Goal: Information Seeking & Learning: Find specific fact

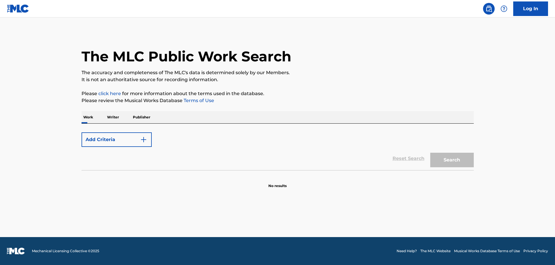
click at [118, 142] on button "Add Criteria" at bounding box center [117, 139] width 70 height 15
click at [122, 137] on button "Add Criteria" at bounding box center [117, 139] width 70 height 15
click at [153, 116] on div "Work Writer Publisher" at bounding box center [278, 117] width 393 height 12
drag, startPoint x: 143, startPoint y: 117, endPoint x: 117, endPoint y: 118, distance: 26.7
click at [142, 118] on p "Publisher" at bounding box center [141, 117] width 21 height 12
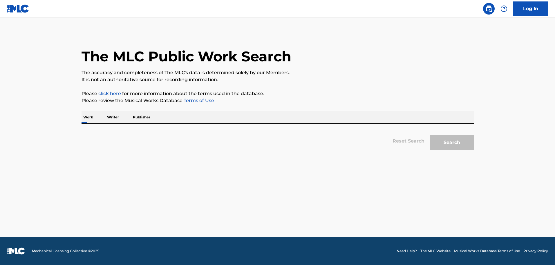
click at [115, 118] on p "Writer" at bounding box center [112, 117] width 15 height 12
click at [92, 118] on p "Work" at bounding box center [88, 117] width 13 height 12
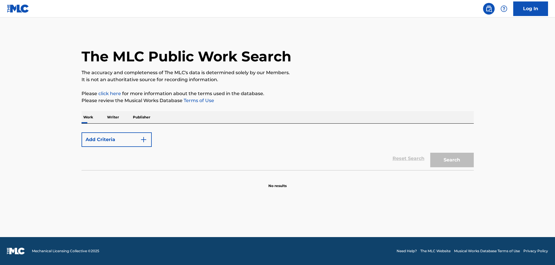
click at [311, 157] on div "Reset Search Search" at bounding box center [278, 158] width 393 height 23
click at [125, 136] on button "Add Criteria" at bounding box center [117, 139] width 70 height 15
click at [525, 11] on link "Log In" at bounding box center [531, 8] width 35 height 15
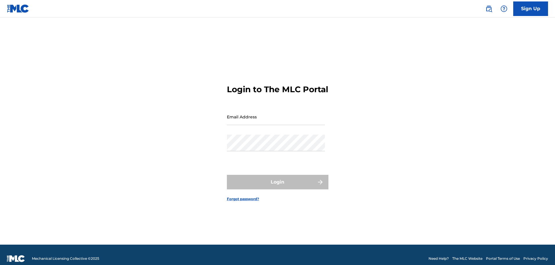
click at [251, 118] on input "Email Address" at bounding box center [276, 116] width 98 height 17
type input "kmcguire@roundhillmusic.com"
drag, startPoint x: 451, startPoint y: 102, endPoint x: 445, endPoint y: 35, distance: 67.6
click at [451, 101] on div "Login to The MLC Portal Email Address kmcguire@roundhillmusic.com Password Logi…" at bounding box center [278, 138] width 407 height 212
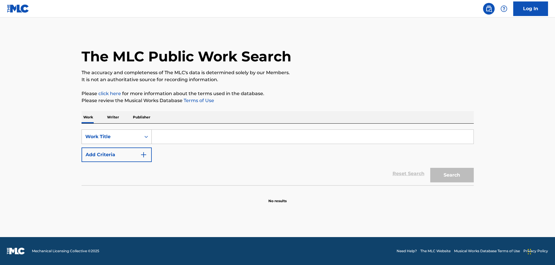
click at [147, 140] on div "Search Form" at bounding box center [146, 136] width 10 height 10
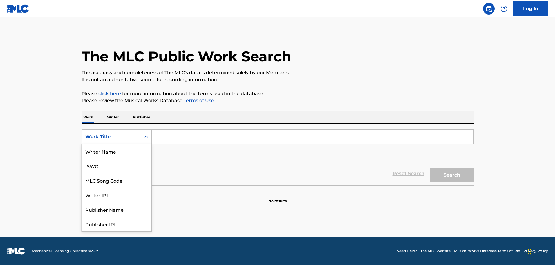
scroll to position [29, 0]
click at [122, 156] on div "MLC Song Code" at bounding box center [117, 151] width 70 height 15
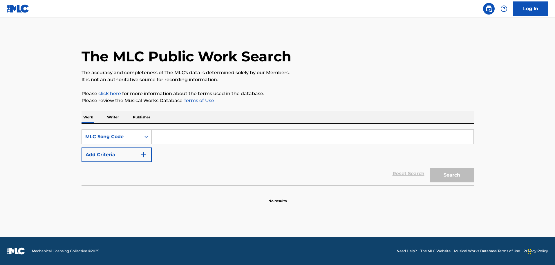
click at [178, 137] on input "Search Form" at bounding box center [313, 137] width 322 height 14
type input "v"
paste input "LV79M0"
type input "LV79M0"
click at [431, 168] on button "Search" at bounding box center [453, 175] width 44 height 15
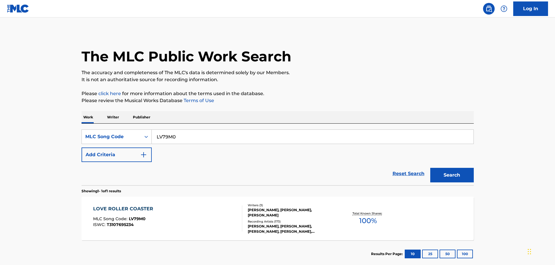
click at [192, 208] on div "LOVE ROLLER COASTER MLC Song Code : LV79M0 ISWC : T3107695234" at bounding box center [167, 218] width 149 height 26
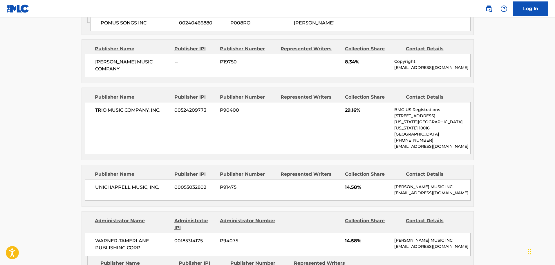
scroll to position [407, 0]
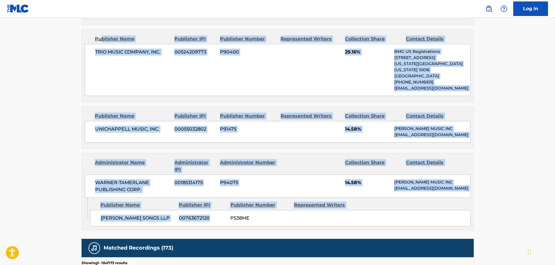
drag, startPoint x: 173, startPoint y: 166, endPoint x: 102, endPoint y: 46, distance: 139.3
click at [102, 46] on div "Publishers (5) Total shares: 100 % Administrator Name Administrator IPI Adminis…" at bounding box center [278, 53] width 393 height 352
click at [441, 164] on div "Contact Details" at bounding box center [434, 166] width 56 height 14
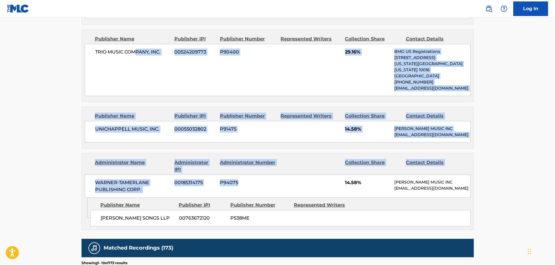
drag, startPoint x: 190, startPoint y: 148, endPoint x: 248, endPoint y: 116, distance: 65.4
click at [143, 87] on div "Publishers (5) Total shares: 100 % Administrator Name Administrator IPI Adminis…" at bounding box center [278, 53] width 393 height 352
click at [329, 128] on div "UNICHAPPELL MUSIC, INC. 00055032802 P91475 14.58% [PERSON_NAME] MUSIC INC [EMAI…" at bounding box center [278, 131] width 386 height 21
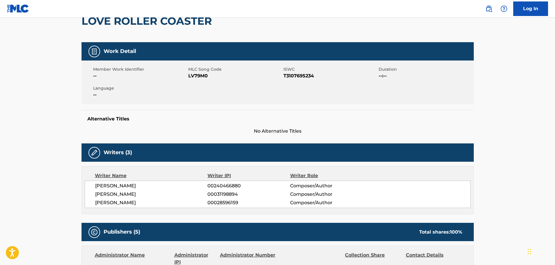
scroll to position [0, 0]
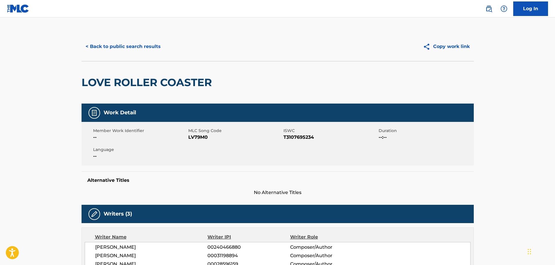
click at [131, 47] on button "< Back to public search results" at bounding box center [123, 46] width 83 height 15
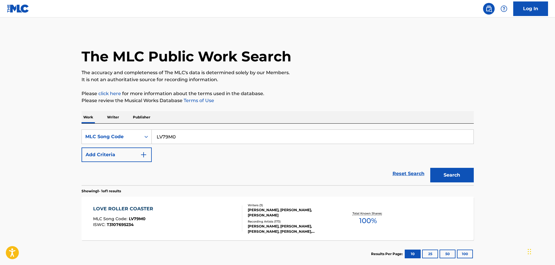
click at [223, 139] on input "LV79M0" at bounding box center [313, 137] width 322 height 14
drag, startPoint x: 199, startPoint y: 138, endPoint x: 76, endPoint y: 135, distance: 122.9
click at [76, 135] on div "The MLC Public Work Search The accuracy and completeness of The MLC's data is d…" at bounding box center [278, 149] width 407 height 235
paste input "L82561"
type input "L82561"
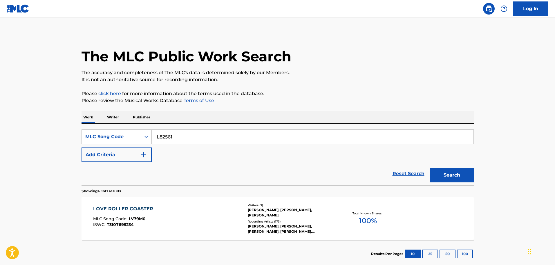
click at [431, 168] on button "Search" at bounding box center [453, 175] width 44 height 15
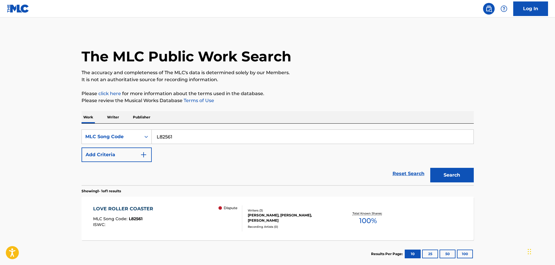
click at [167, 207] on div "LOVE ROLLER COASTER MLC Song Code : L82561 ISWC : Dispute" at bounding box center [167, 218] width 149 height 26
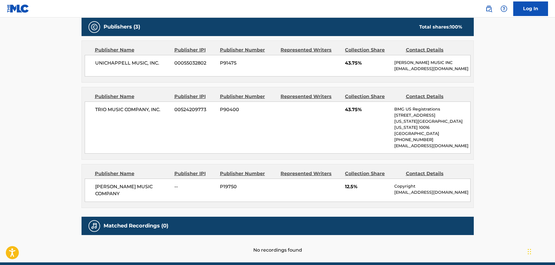
scroll to position [232, 0]
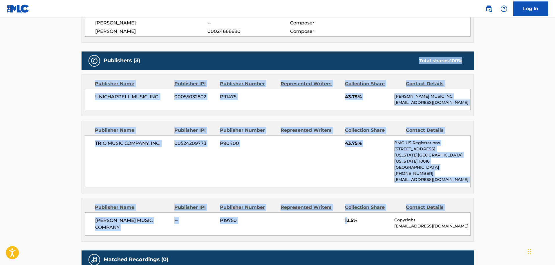
drag, startPoint x: 347, startPoint y: 222, endPoint x: 274, endPoint y: 84, distance: 156.7
click at [259, 67] on div "Publishers (3) Total shares: 100 % Publisher Name Publisher IPI Publisher Numbe…" at bounding box center [278, 146] width 393 height 190
click at [436, 178] on p "[EMAIL_ADDRESS][DOMAIN_NAME]" at bounding box center [433, 179] width 76 height 6
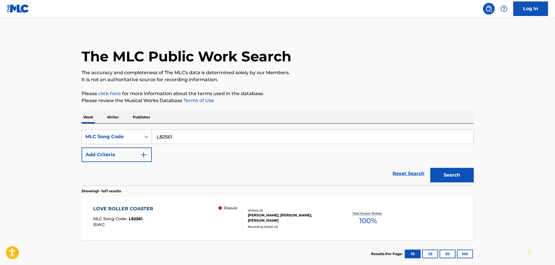
click at [198, 140] on input "L82561" at bounding box center [313, 137] width 322 height 14
click at [111, 142] on div "MLC Song Code" at bounding box center [111, 136] width 59 height 11
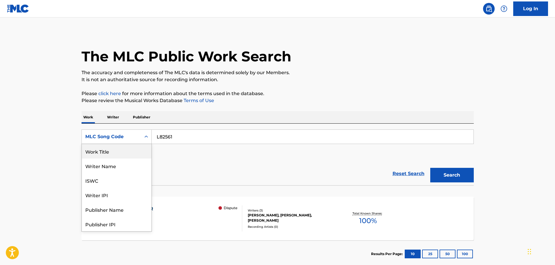
click at [115, 152] on div "Work Title" at bounding box center [117, 151] width 70 height 15
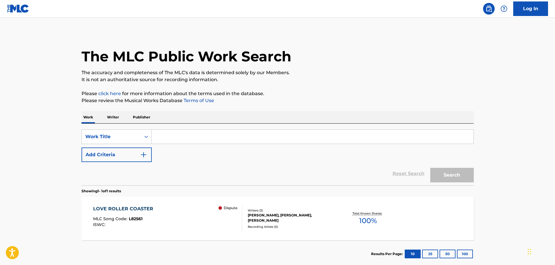
click at [178, 139] on input "Search Form" at bounding box center [313, 137] width 322 height 14
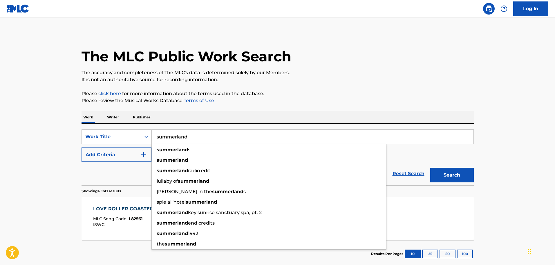
type input "summerland"
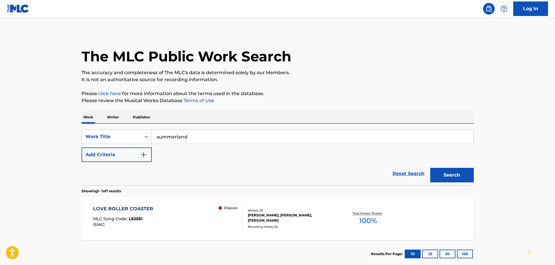
click at [112, 157] on button "Add Criteria" at bounding box center [117, 154] width 70 height 15
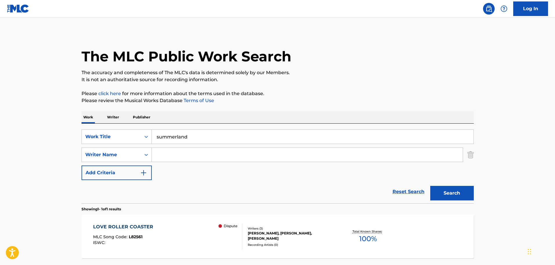
click at [174, 151] on input "Search Form" at bounding box center [307, 155] width 311 height 14
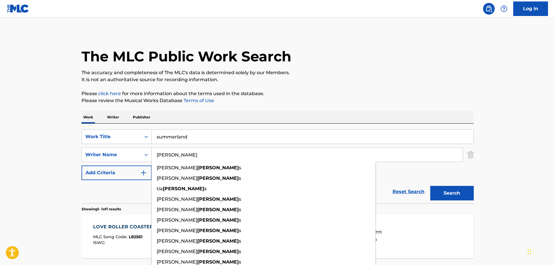
type input "[PERSON_NAME]"
click at [431, 186] on button "Search" at bounding box center [453, 193] width 44 height 15
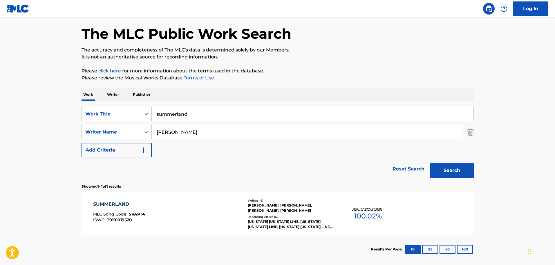
scroll to position [51, 0]
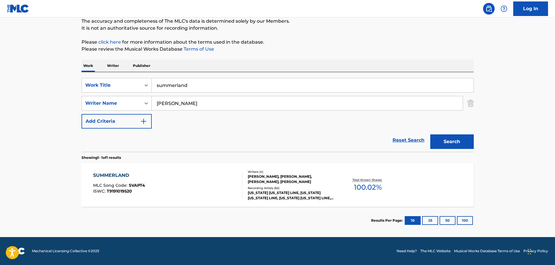
click at [205, 177] on div "SUMMERLAND MLC Song Code : SVAPT4 ISWC : T9191019520" at bounding box center [167, 185] width 149 height 26
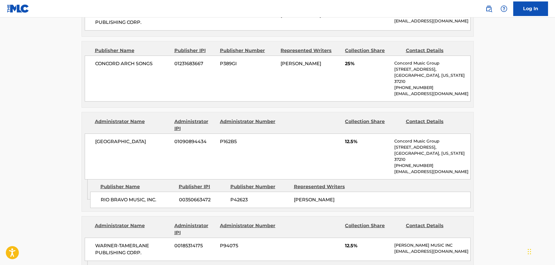
scroll to position [377, 0]
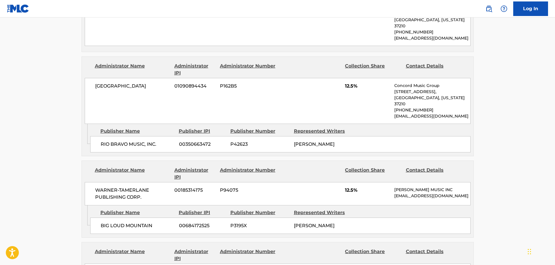
drag, startPoint x: 312, startPoint y: 142, endPoint x: 93, endPoint y: 61, distance: 233.9
click at [93, 61] on div "Administrator Name Administrator IPI Administrator Number Collection Share Cont…" at bounding box center [278, 106] width 393 height 100
click at [366, 124] on div "Publisher Name Publisher IPI Publisher Number Represented Writers RIO BRAVO MUS…" at bounding box center [282, 138] width 384 height 29
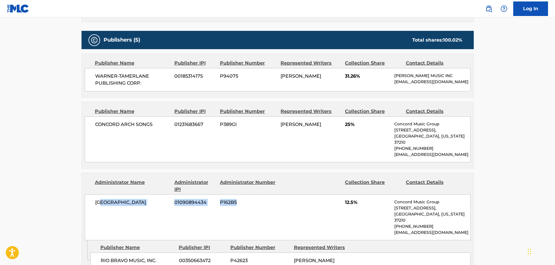
drag, startPoint x: 101, startPoint y: 204, endPoint x: 258, endPoint y: 212, distance: 157.0
click at [258, 212] on div "CONCORD BOULEVARD 01090894434 P162B5 12.5% Concord Music Group [STREET_ADDRESS]…" at bounding box center [278, 217] width 386 height 46
click at [278, 204] on div "CONCORD BOULEVARD 01090894434 P162B5 12.5% Concord Music Group [STREET_ADDRESS]…" at bounding box center [278, 217] width 386 height 46
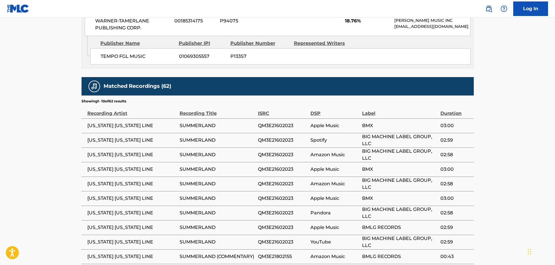
scroll to position [546, 0]
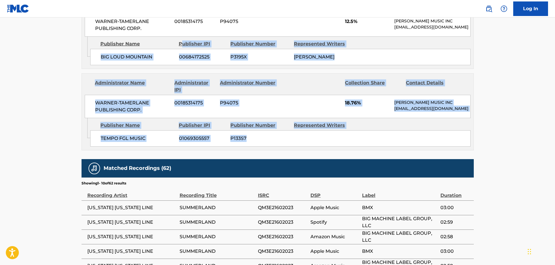
drag, startPoint x: 247, startPoint y: 112, endPoint x: 186, endPoint y: 49, distance: 87.1
click at [390, 106] on span "18.76%" at bounding box center [367, 102] width 45 height 7
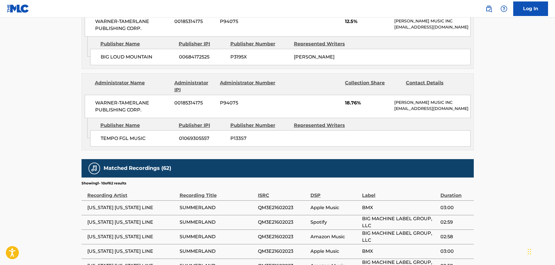
scroll to position [517, 0]
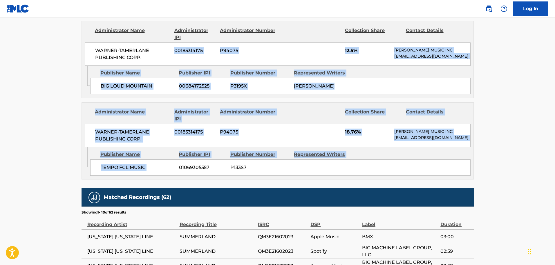
drag, startPoint x: 177, startPoint y: 180, endPoint x: 143, endPoint y: 62, distance: 122.5
click at [302, 136] on div "WARNER-[PERSON_NAME] PUBLISHING CORP. 00185314175 P94075 18.76% [PERSON_NAME] M…" at bounding box center [278, 135] width 386 height 23
